Goal: Communication & Community: Answer question/provide support

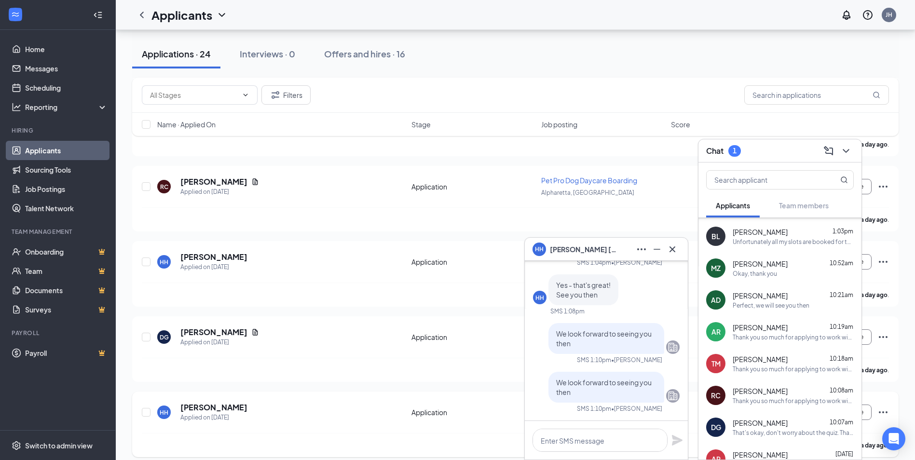
scroll to position [692, 0]
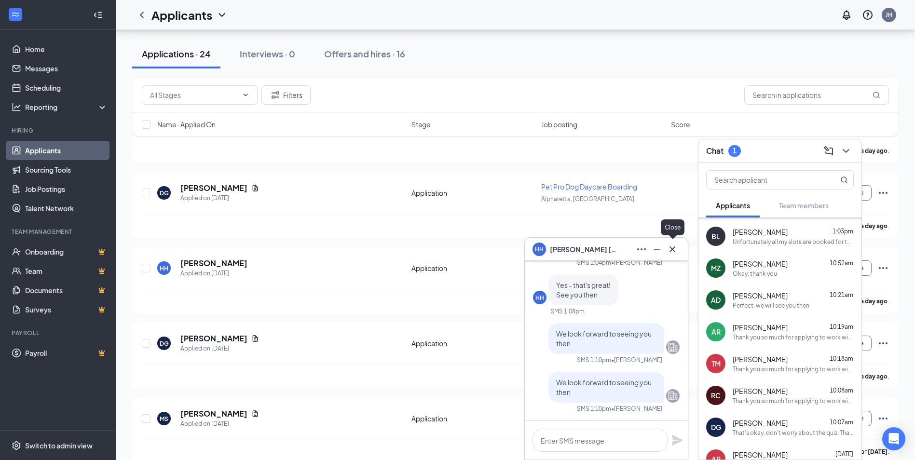
click at [668, 252] on icon "Cross" at bounding box center [673, 250] width 12 height 12
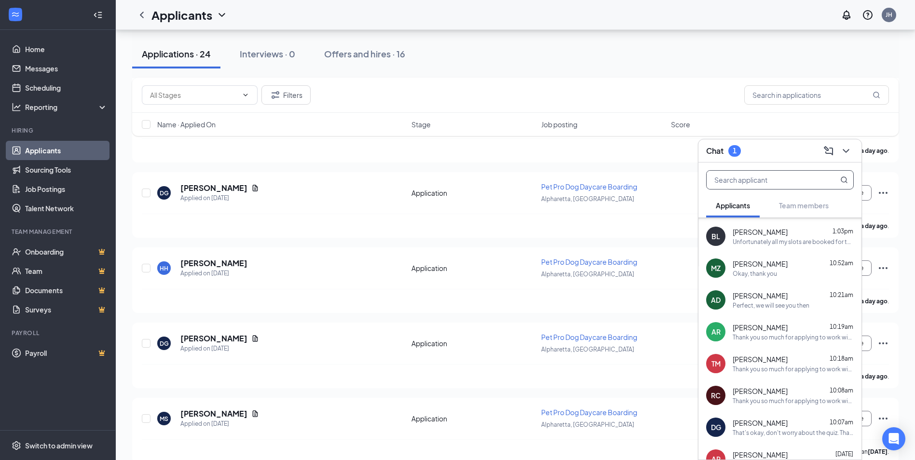
scroll to position [0, 0]
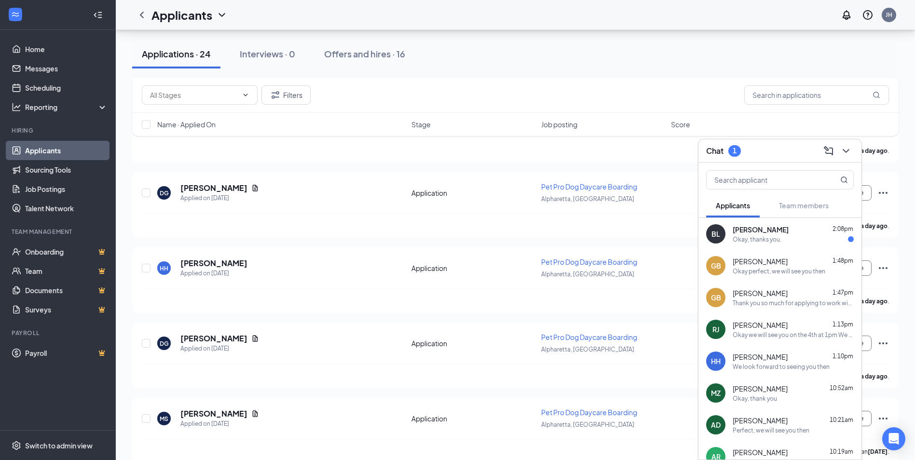
click at [776, 237] on div "Okay, thanks you." at bounding box center [757, 239] width 49 height 8
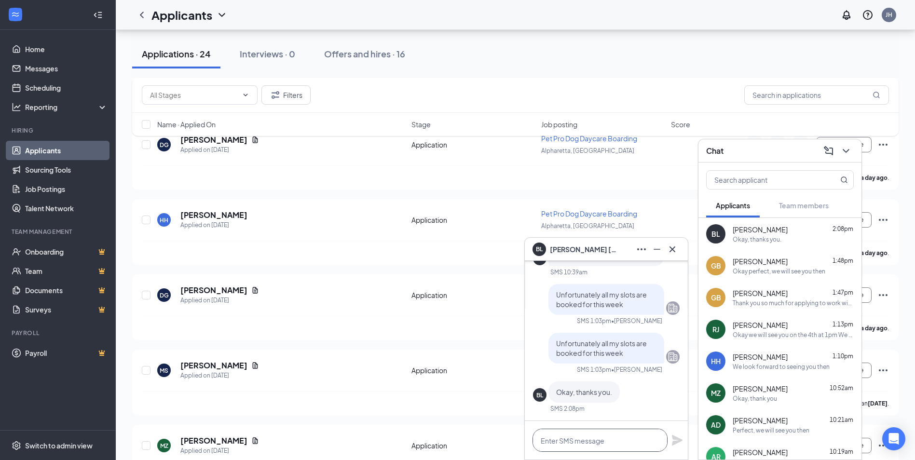
click at [591, 437] on textarea at bounding box center [599, 440] width 135 height 23
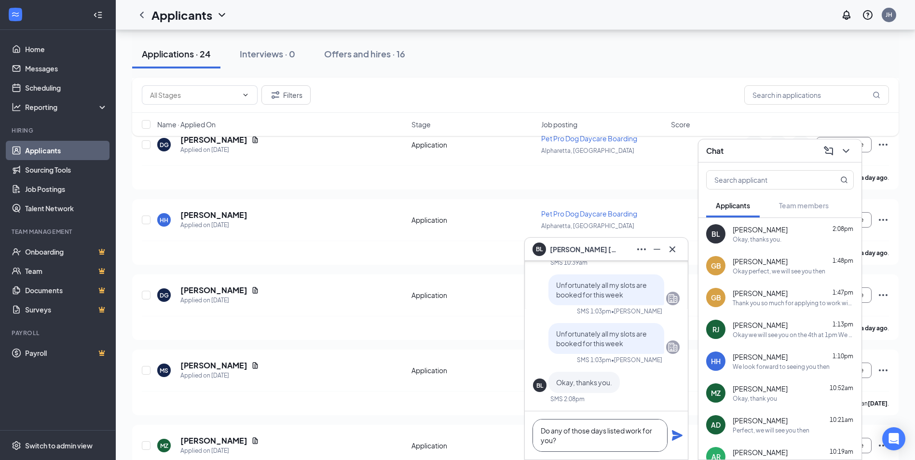
click at [547, 433] on textarea "Do any of those days listed work for you?" at bounding box center [599, 435] width 135 height 33
click at [626, 444] on textarea "Do any of those days listed work for you?" at bounding box center [599, 435] width 135 height 33
type textarea "Do any of those days listed work for you?"
click at [679, 436] on icon "Plane" at bounding box center [677, 435] width 11 height 11
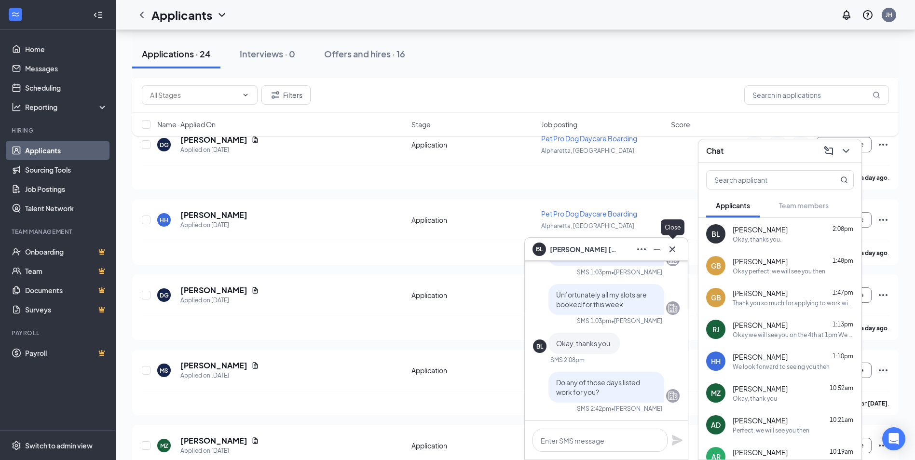
click at [675, 246] on icon "Cross" at bounding box center [673, 250] width 12 height 12
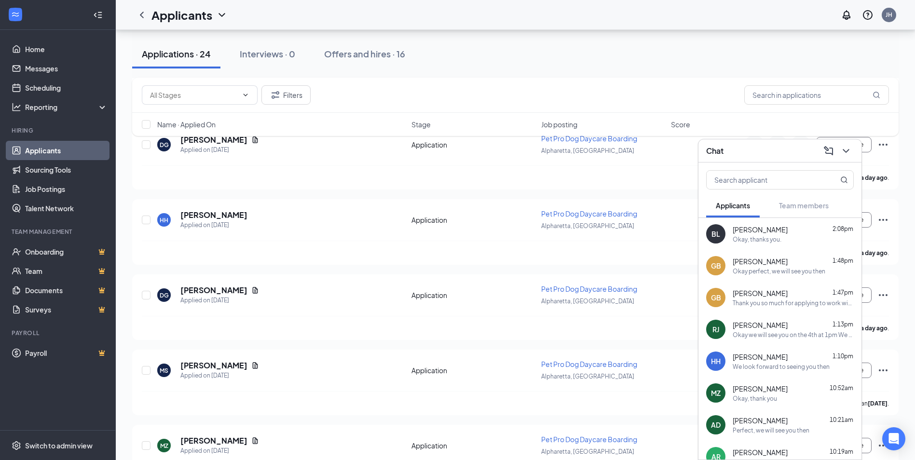
click at [770, 152] on div "Chat" at bounding box center [780, 150] width 148 height 15
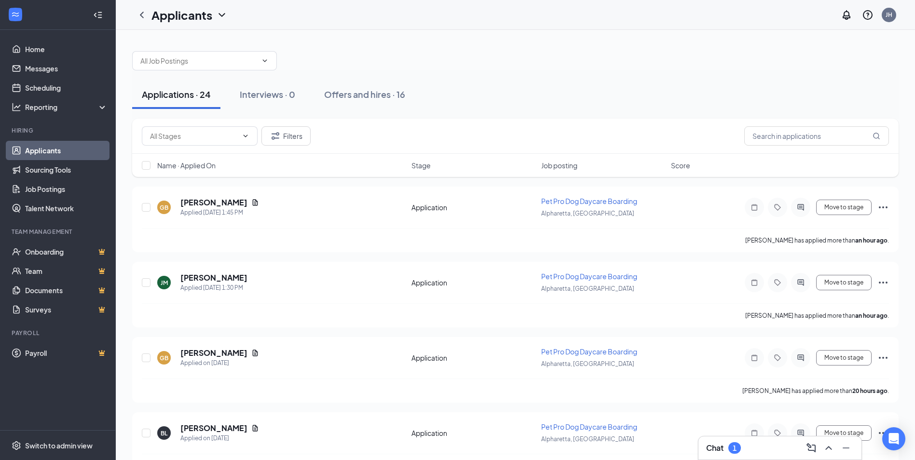
click at [754, 447] on div "Chat 1" at bounding box center [780, 447] width 148 height 15
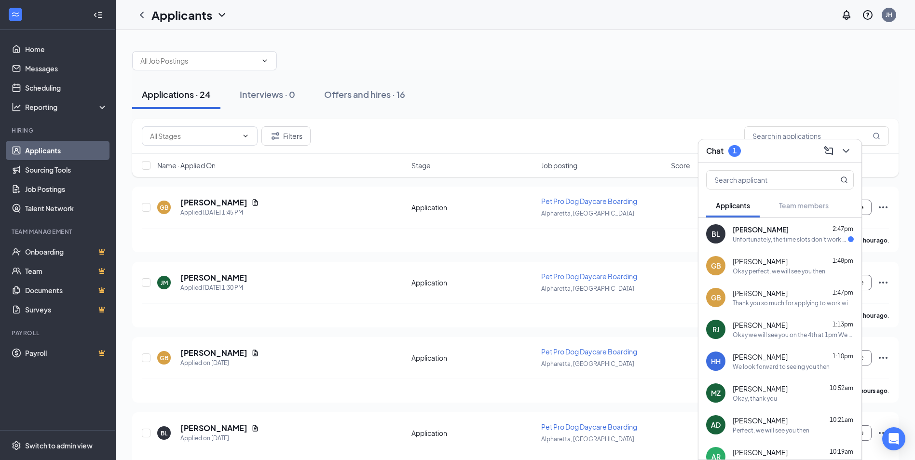
click at [769, 239] on div "Unfortunately, the time slots don't work out for me. I work normal hours during…" at bounding box center [790, 239] width 115 height 8
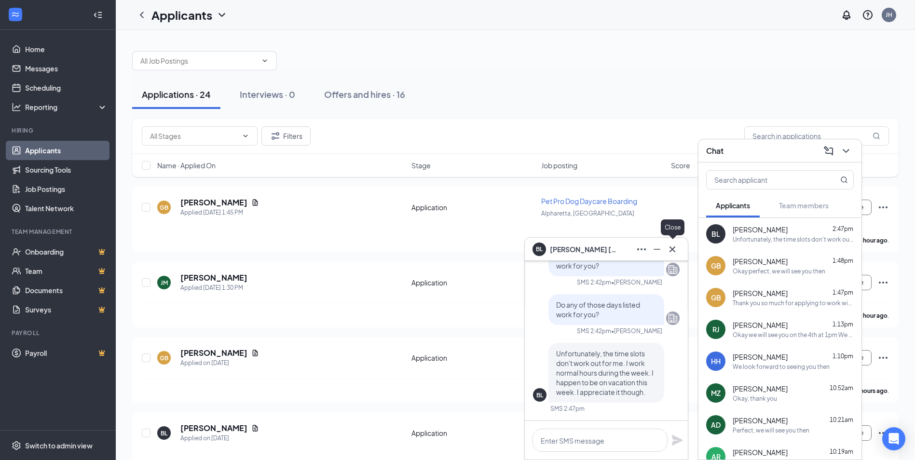
click at [672, 249] on icon "Cross" at bounding box center [672, 249] width 6 height 6
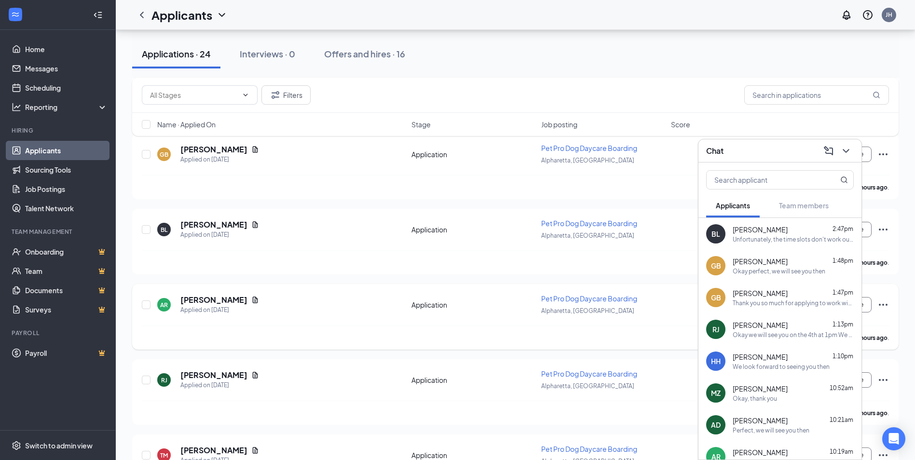
scroll to position [241, 0]
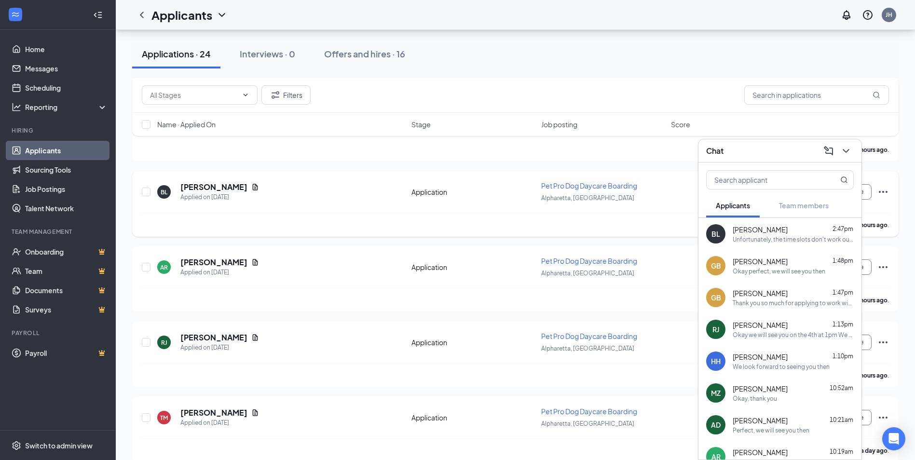
click at [886, 188] on icon "Ellipses" at bounding box center [883, 192] width 12 height 12
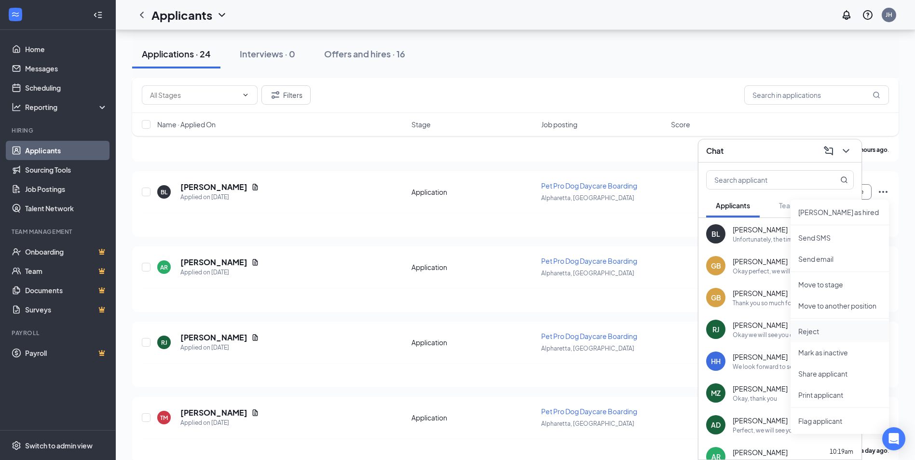
click at [831, 333] on p "Reject" at bounding box center [839, 332] width 83 height 10
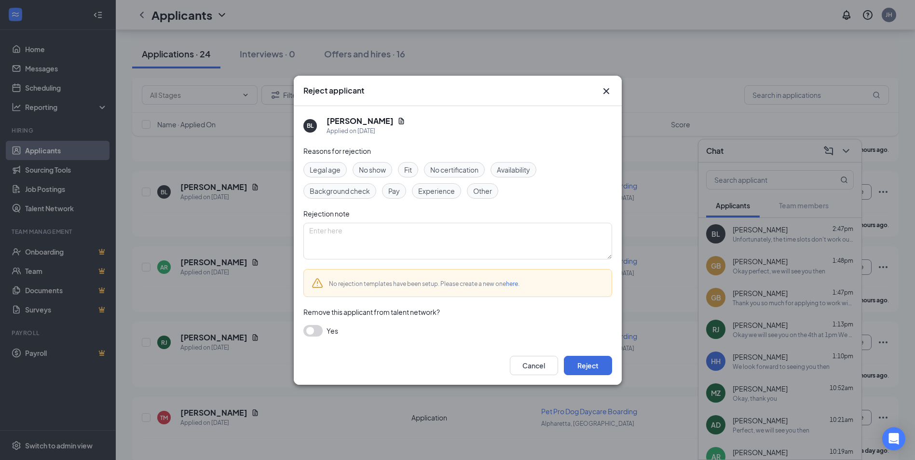
click at [524, 169] on span "Availability" at bounding box center [513, 169] width 33 height 11
click at [318, 331] on button "button" at bounding box center [312, 331] width 19 height 12
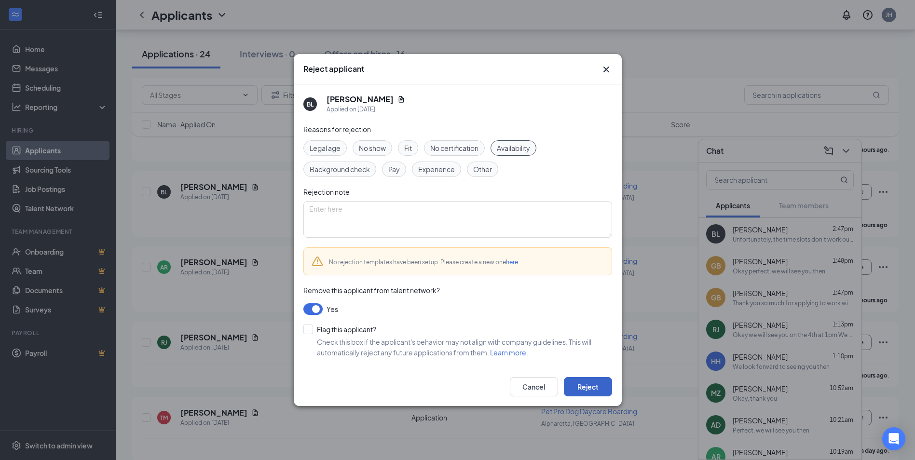
click at [593, 391] on button "Reject" at bounding box center [588, 386] width 48 height 19
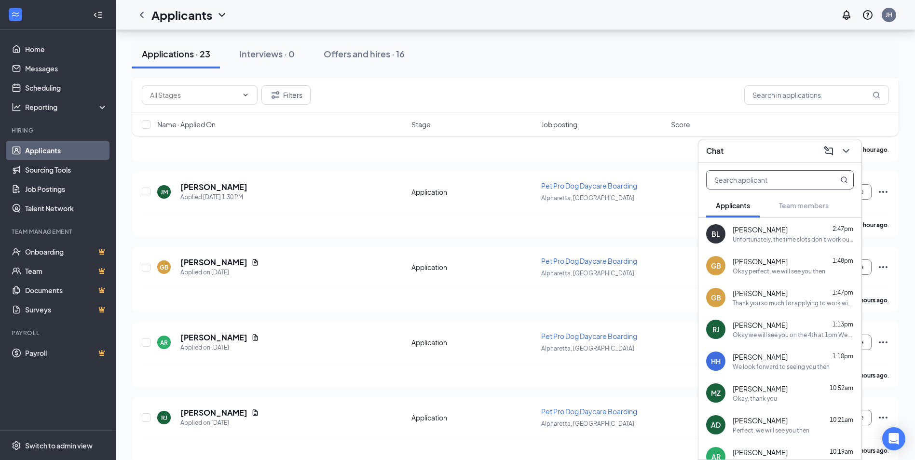
click at [756, 180] on input "text" at bounding box center [764, 180] width 114 height 18
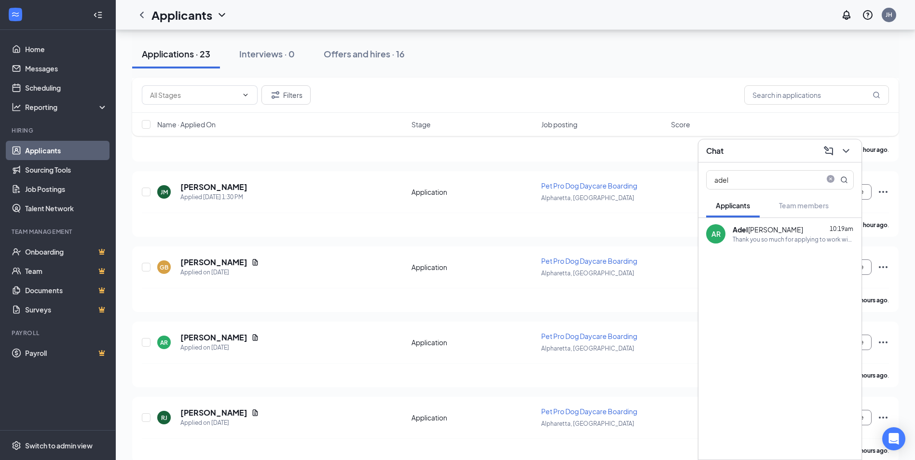
click at [779, 237] on div "Thank you so much for applying to work with us here at [GEOGRAPHIC_DATA]. We wo…" at bounding box center [793, 239] width 121 height 8
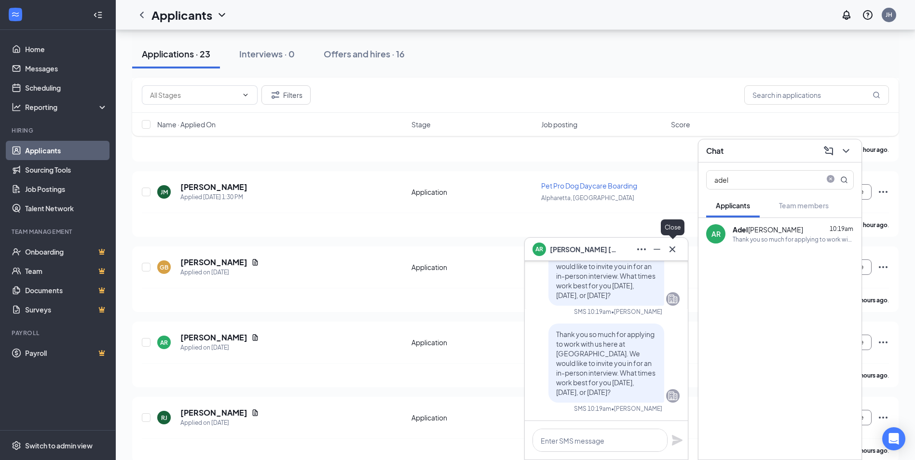
click at [672, 245] on icon "Cross" at bounding box center [673, 250] width 12 height 12
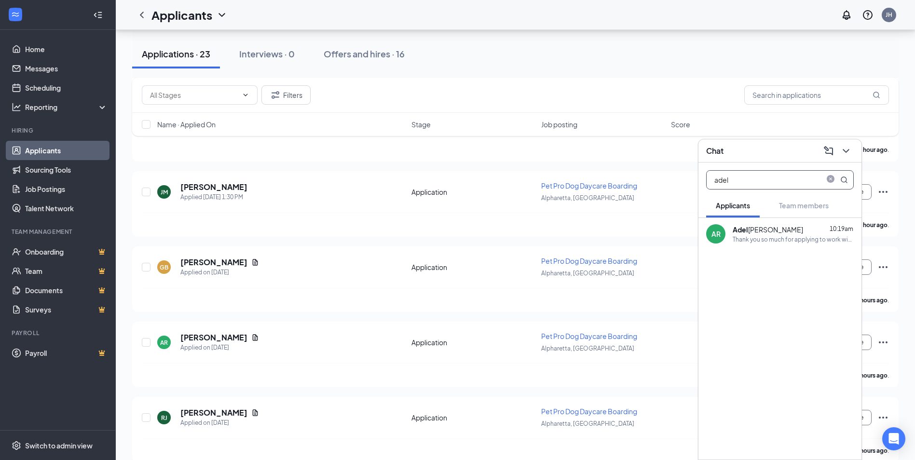
click at [786, 185] on input "adel" at bounding box center [764, 180] width 114 height 18
type input "\"
